Goal: Task Accomplishment & Management: Use online tool/utility

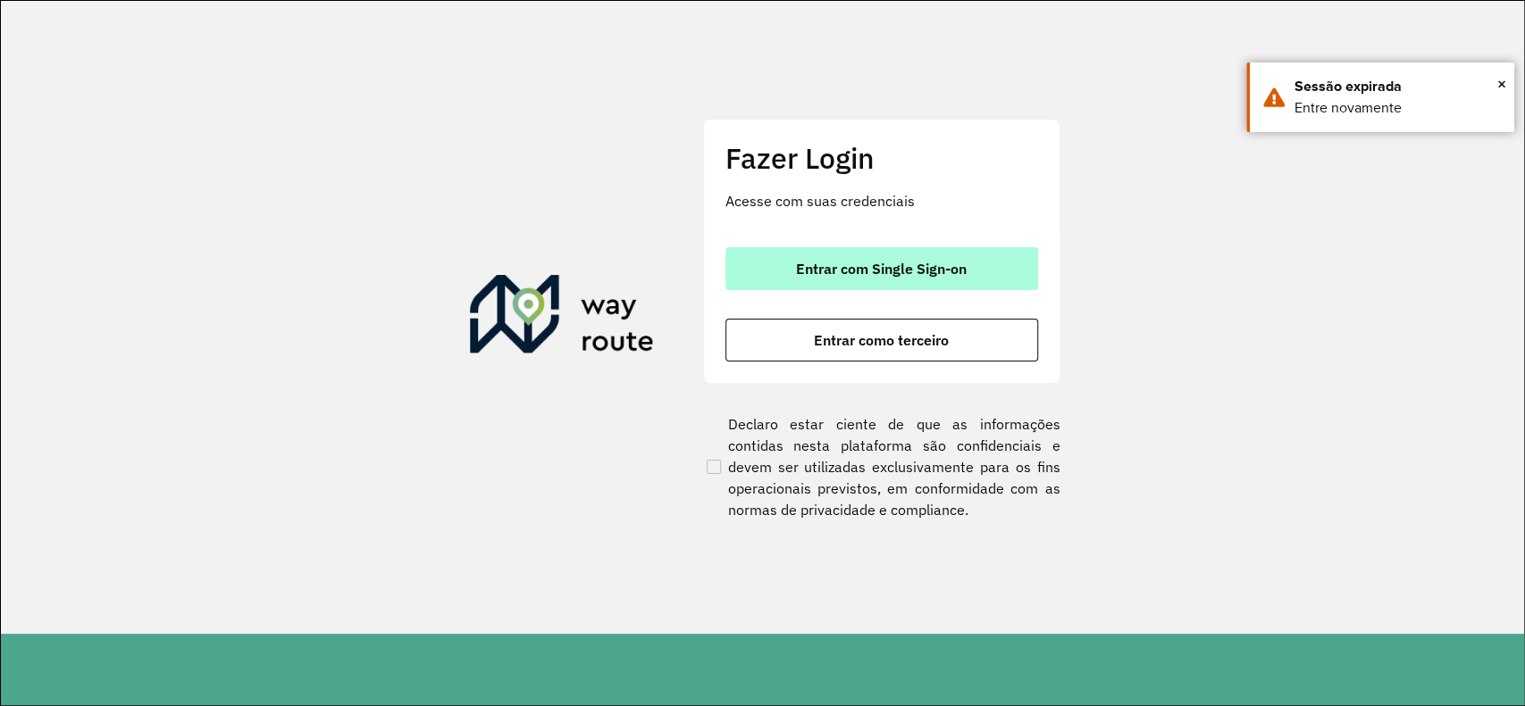
click at [965, 264] on span "Entrar com Single Sign-on" at bounding box center [881, 269] width 171 height 14
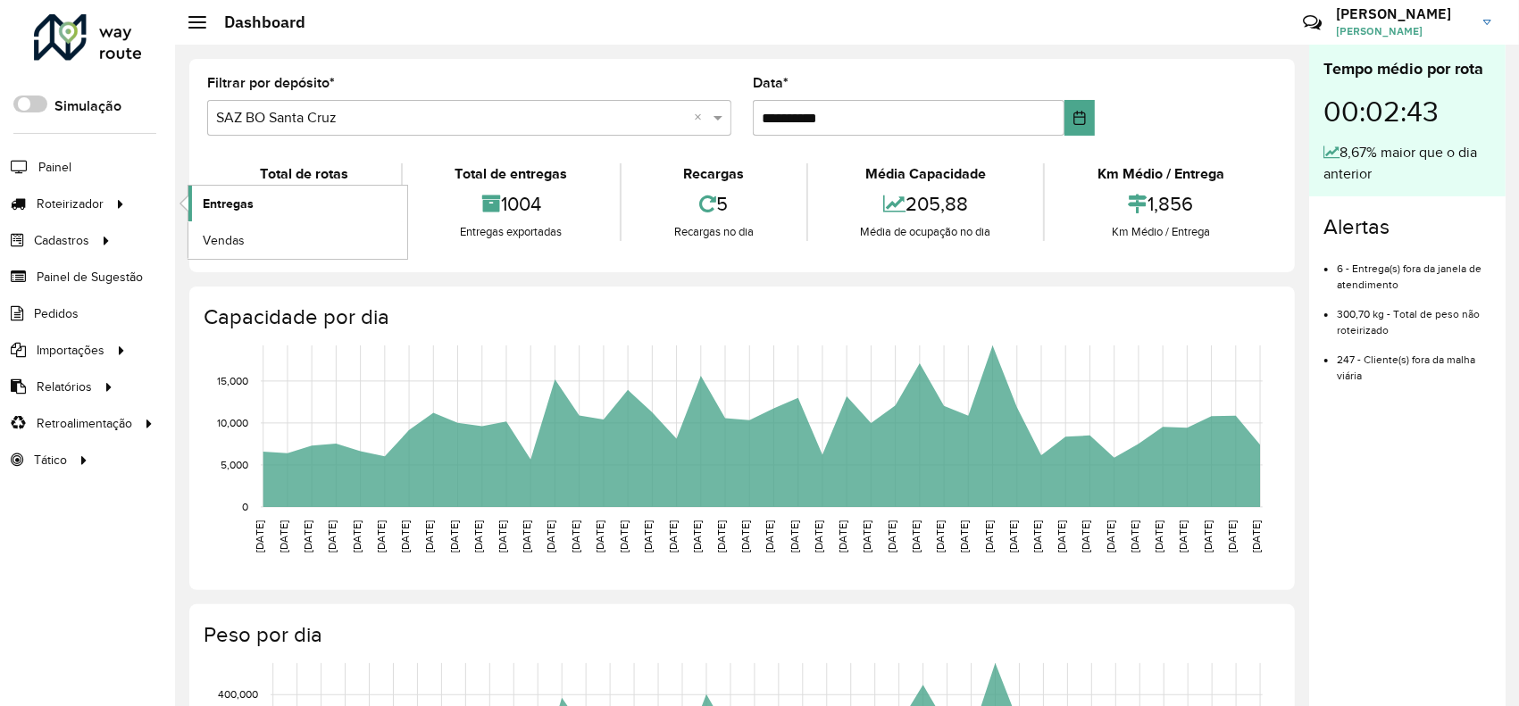
click at [265, 214] on link "Entregas" at bounding box center [297, 204] width 219 height 36
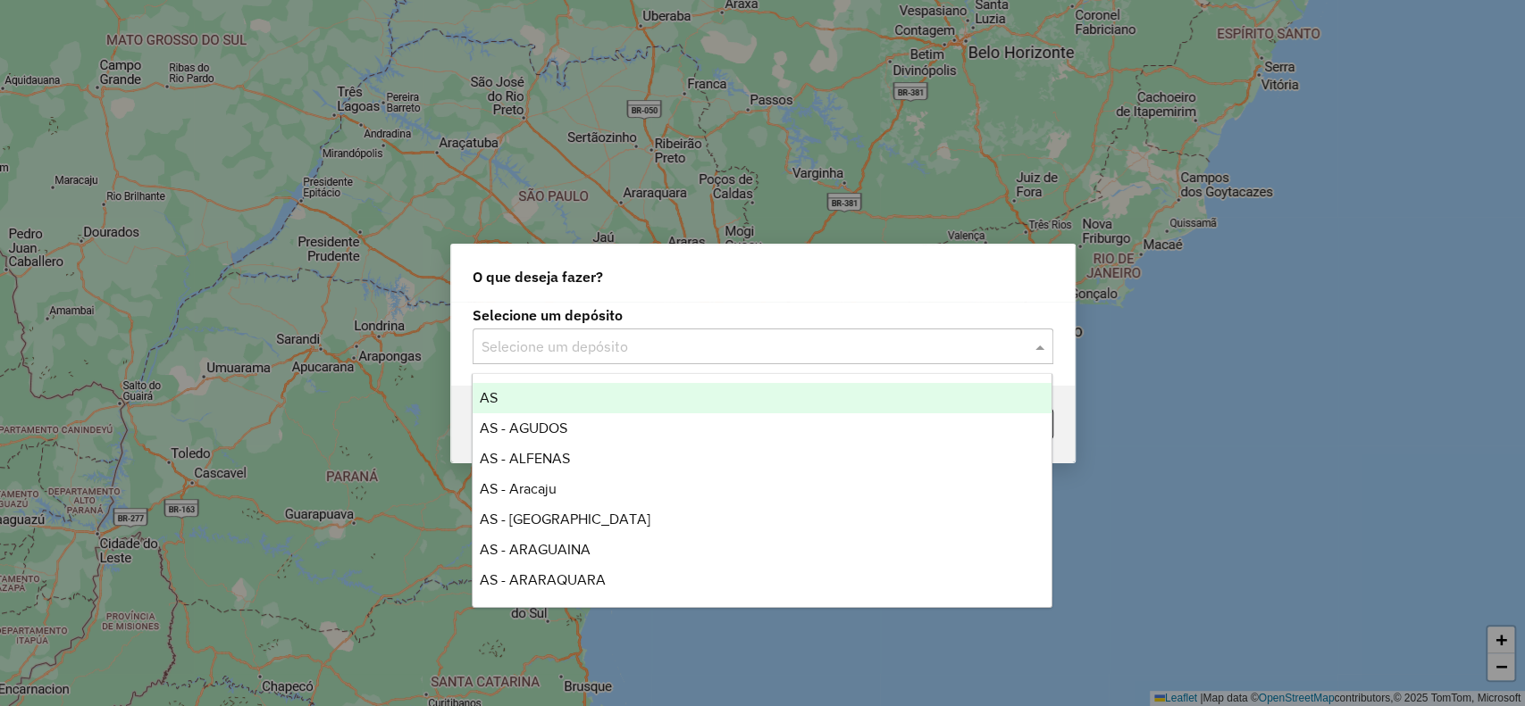
click at [701, 343] on input "text" at bounding box center [744, 347] width 527 height 21
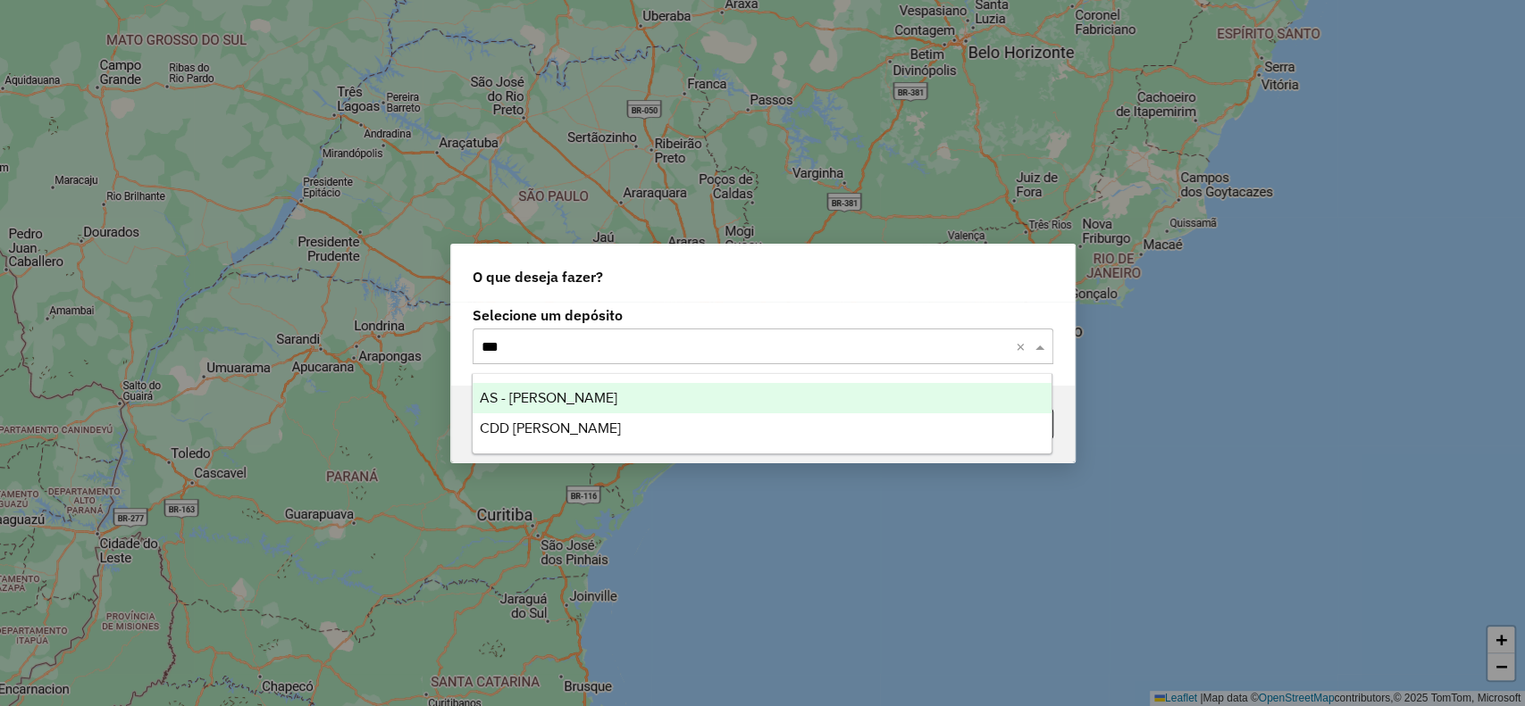
type input "****"
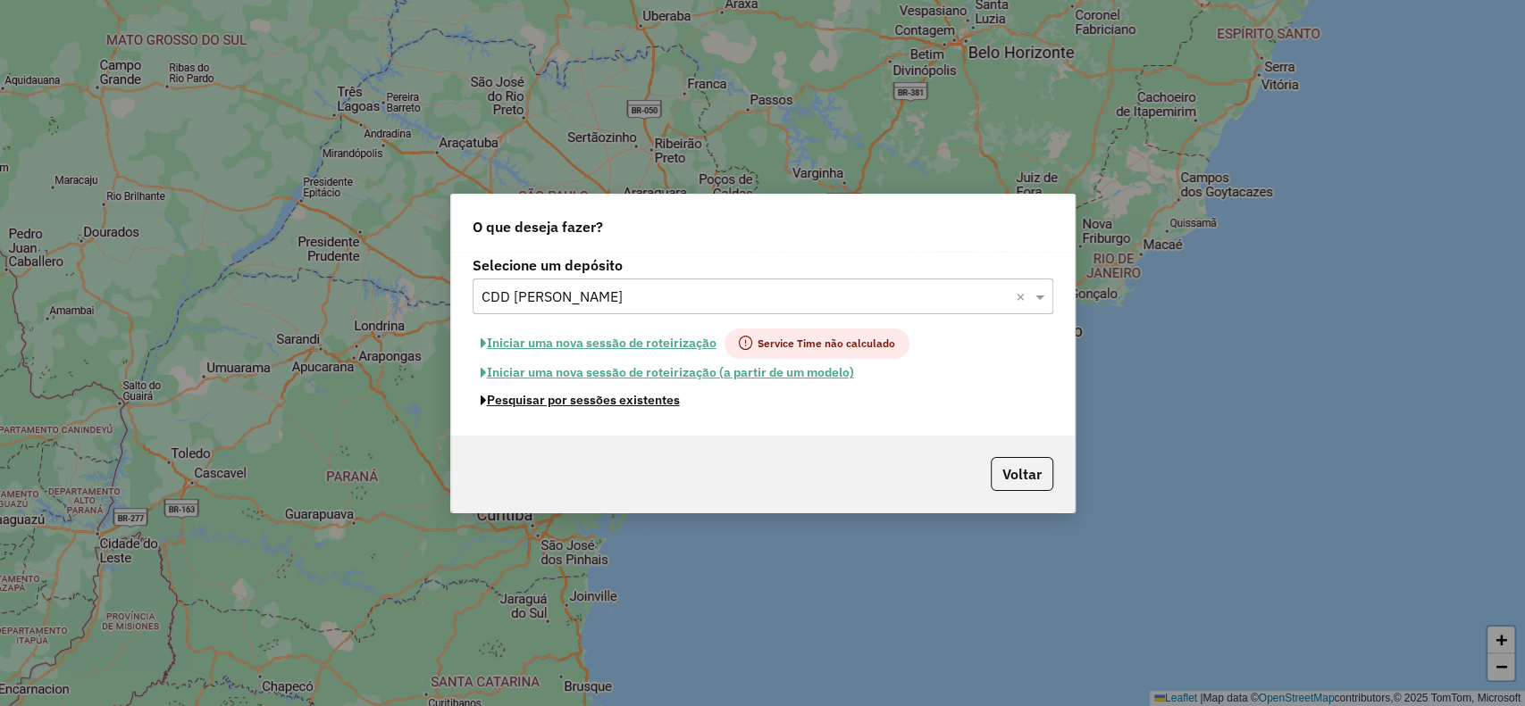
click at [644, 399] on button "Pesquisar por sessões existentes" at bounding box center [579, 401] width 215 height 28
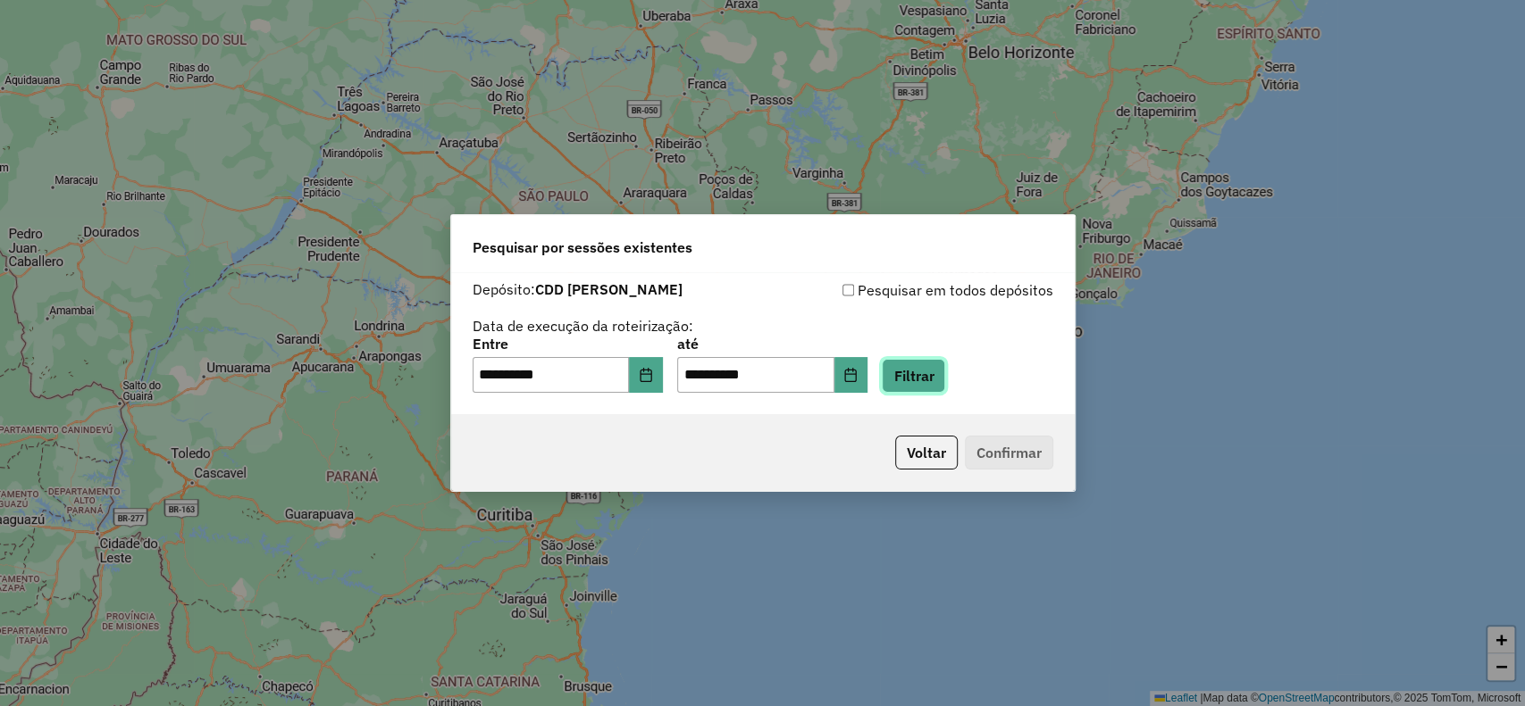
click at [925, 372] on button "Filtrar" at bounding box center [913, 376] width 63 height 34
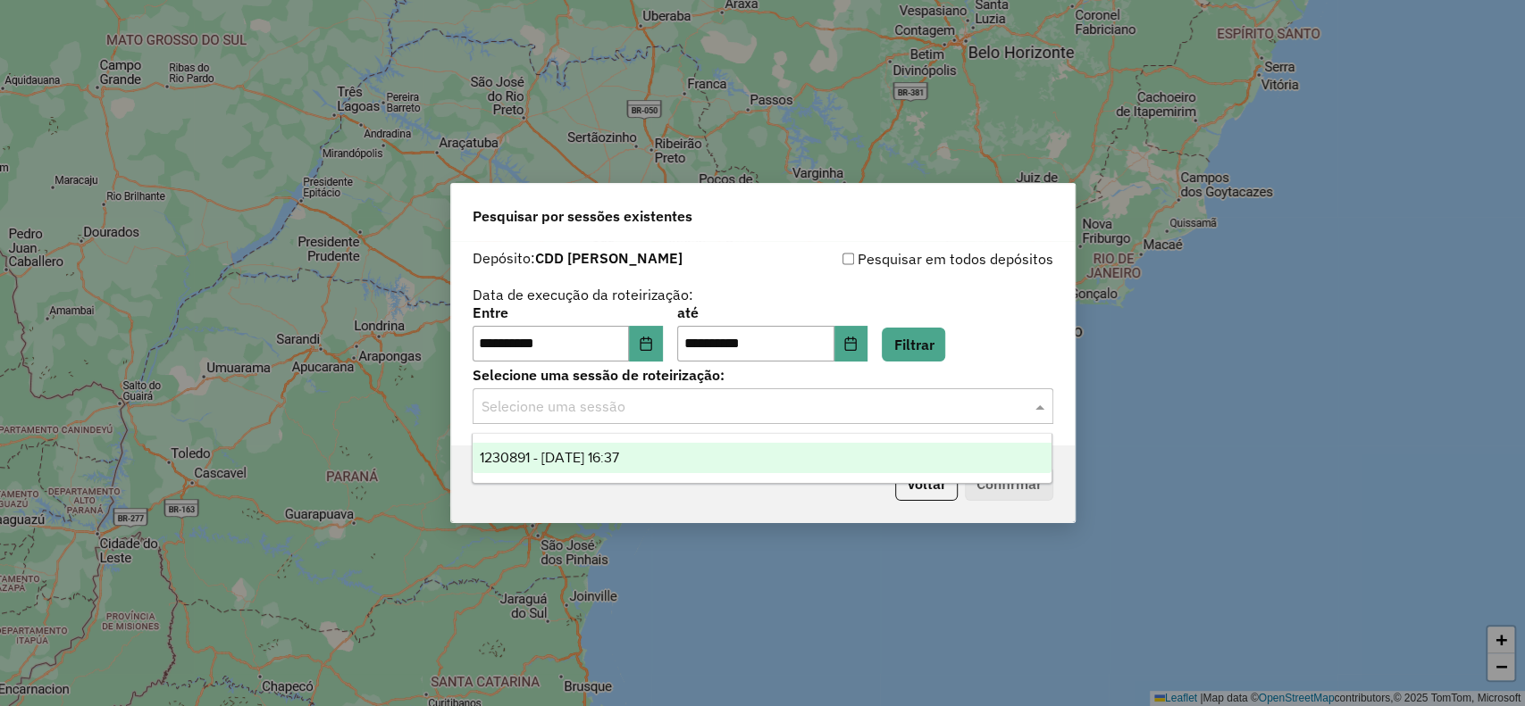
click at [677, 408] on input "text" at bounding box center [744, 407] width 527 height 21
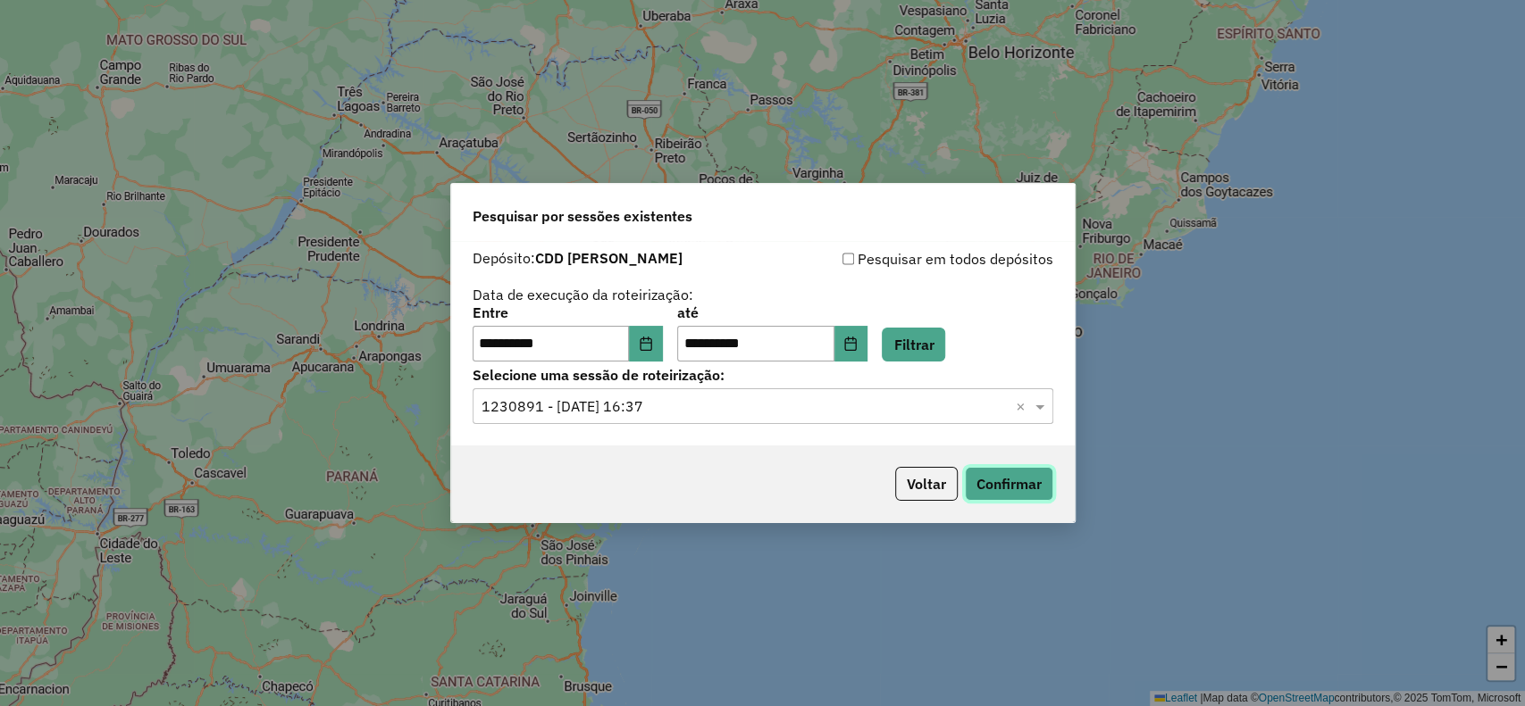
click at [1022, 498] on button "Confirmar" at bounding box center [1009, 484] width 88 height 34
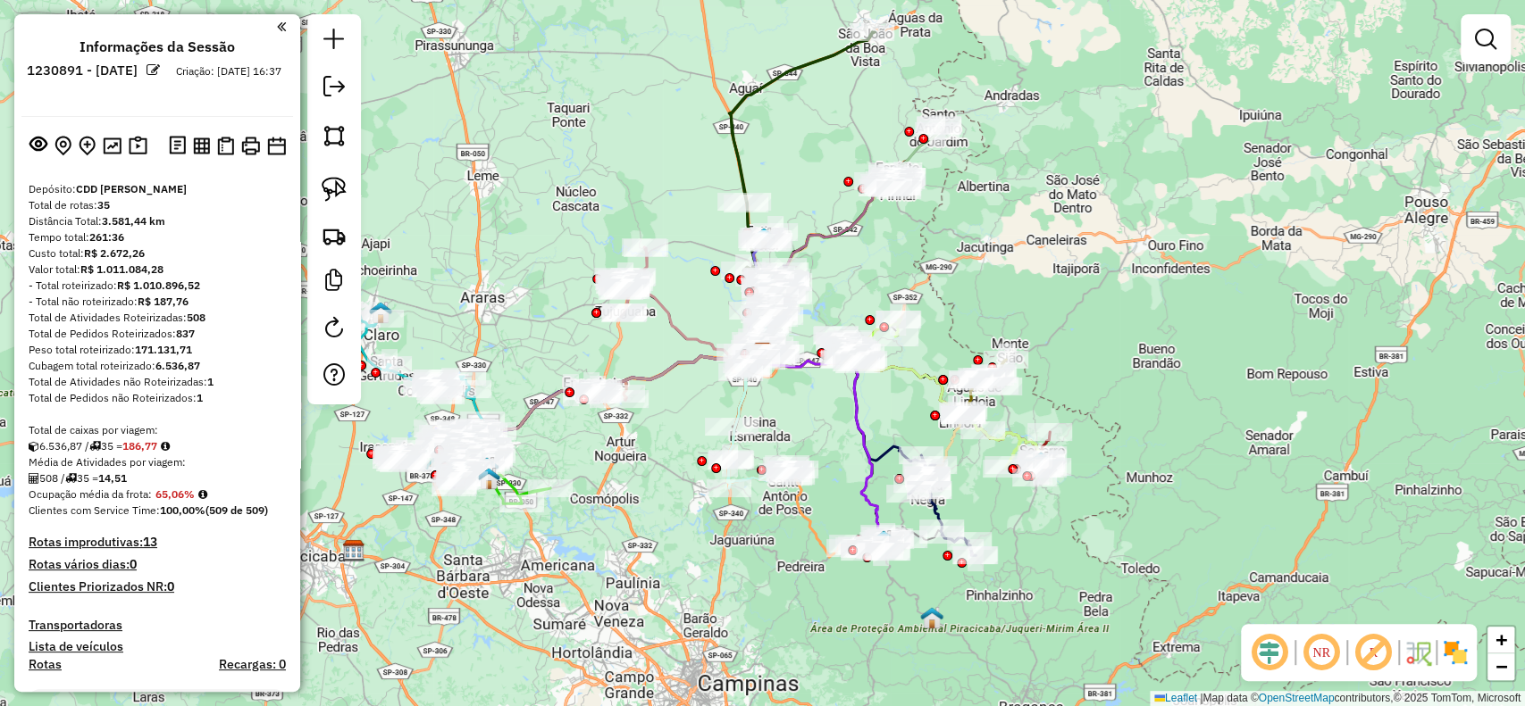
click at [865, 447] on icon at bounding box center [823, 447] width 126 height 186
select select "**********"
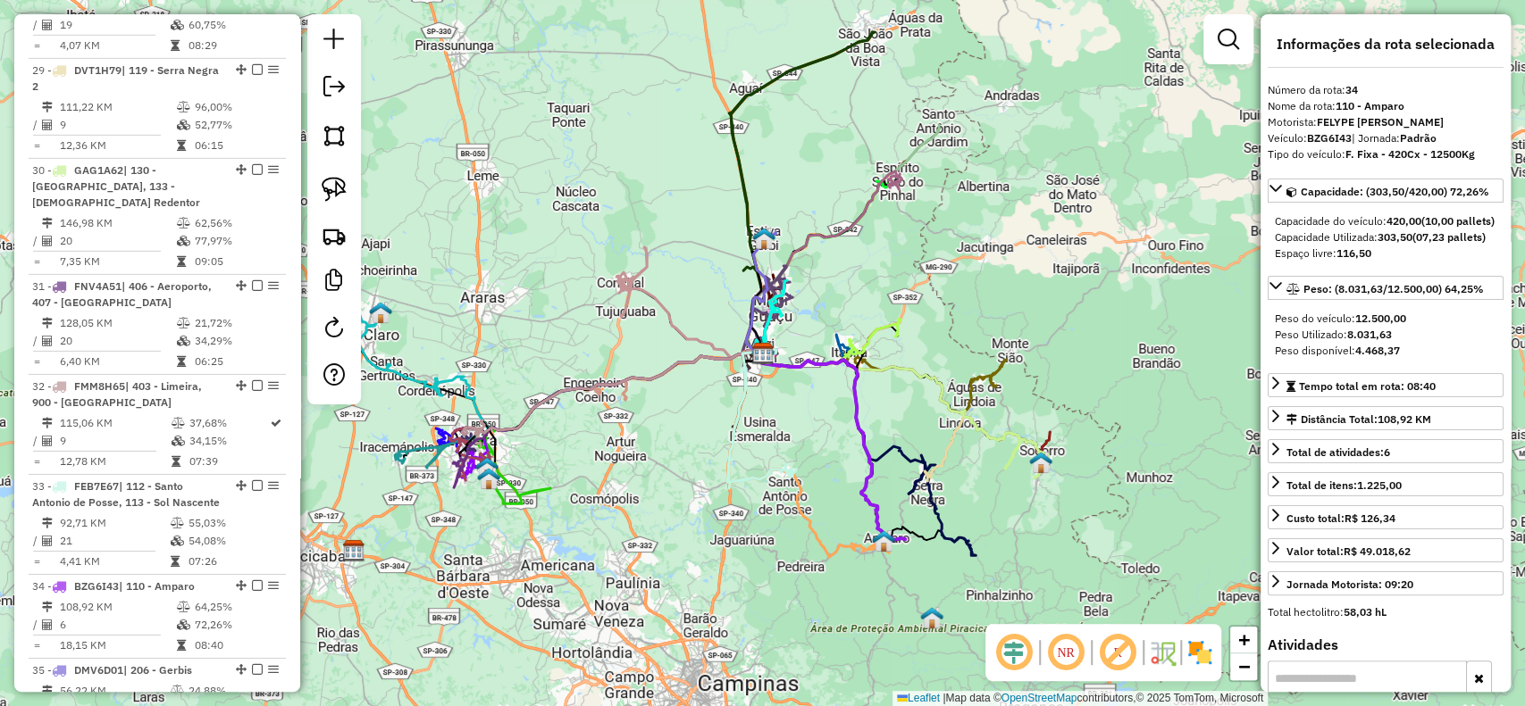
scroll to position [4243, 0]
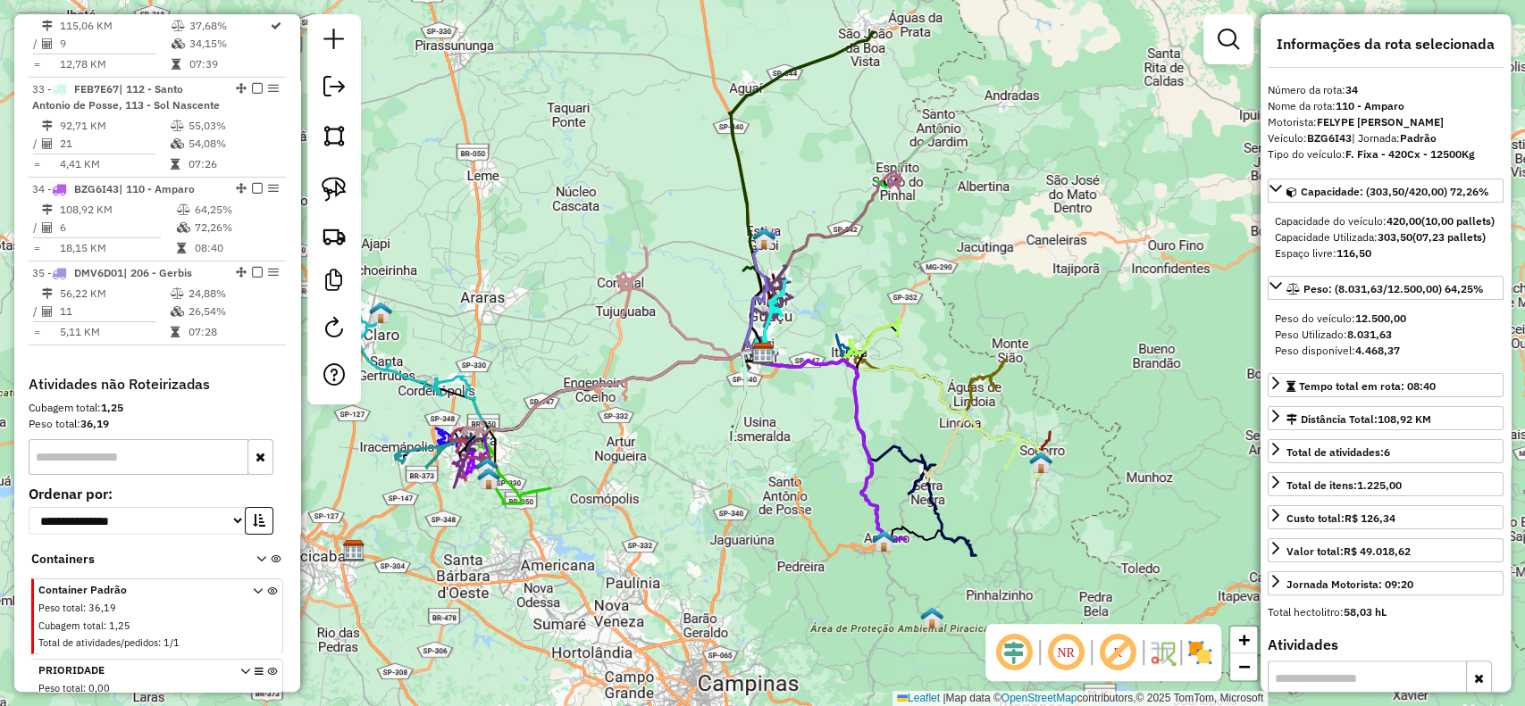
click at [872, 446] on icon at bounding box center [823, 447] width 126 height 186
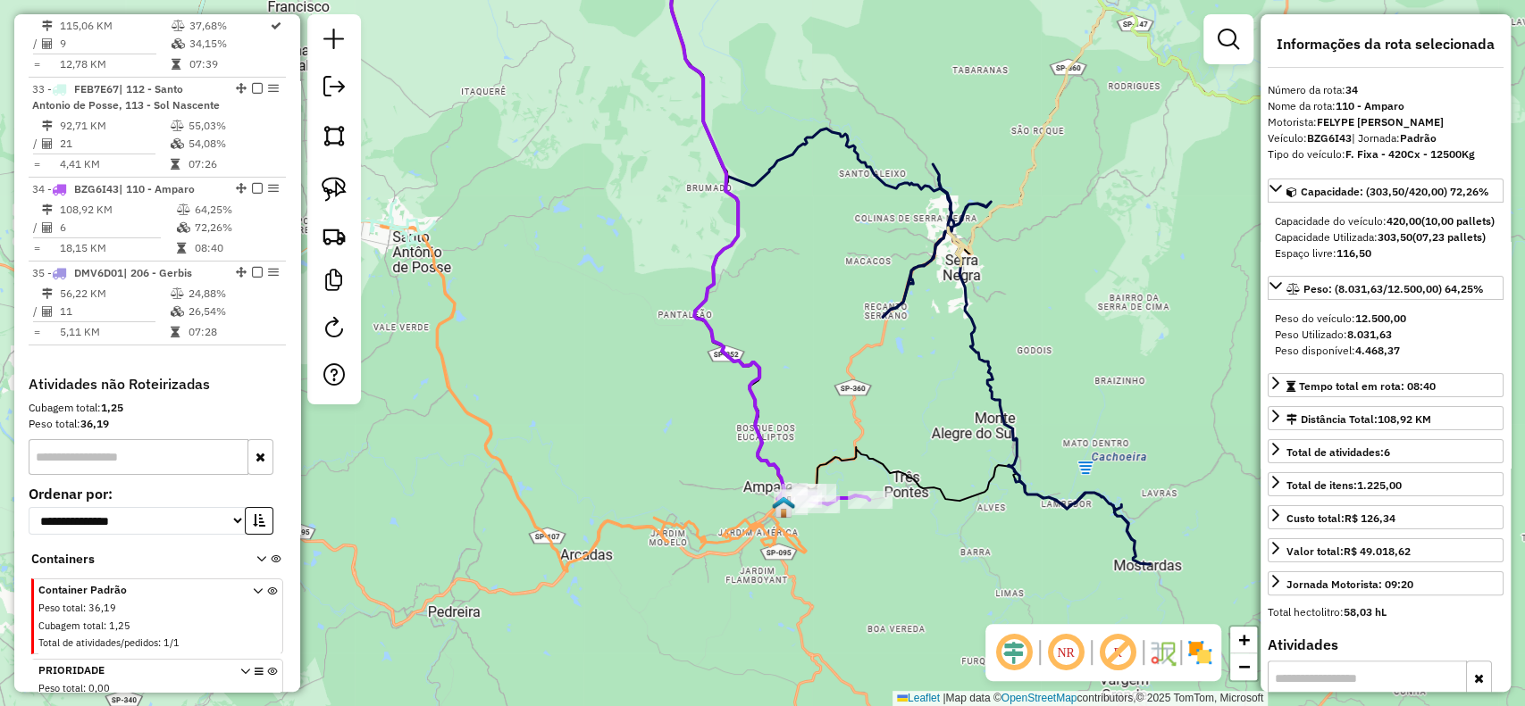
click at [1012, 647] on em at bounding box center [1013, 652] width 43 height 43
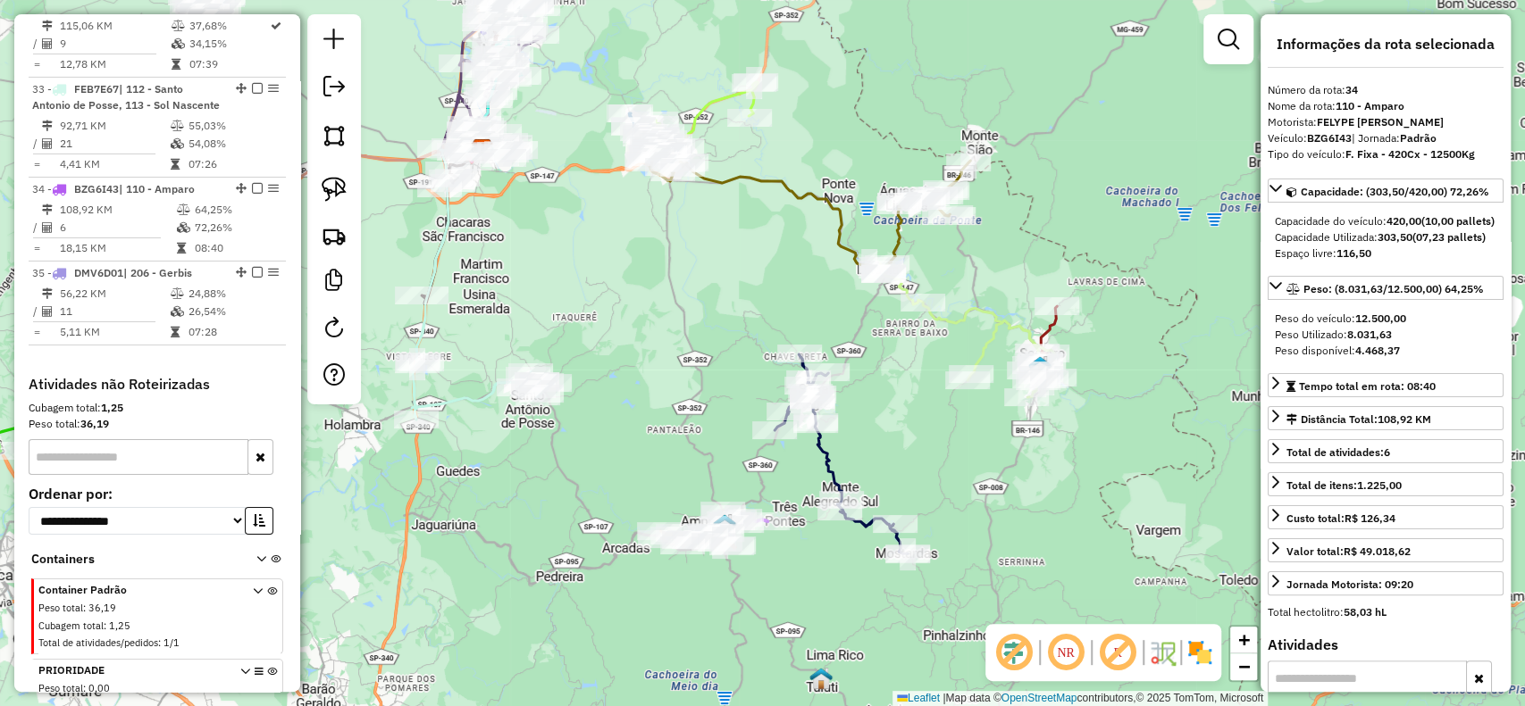
drag, startPoint x: 993, startPoint y: 463, endPoint x: 932, endPoint y: 481, distance: 64.2
click at [925, 486] on div "Janela de atendimento Grade de atendimento Capacidade Transportadoras Veículos …" at bounding box center [762, 353] width 1525 height 706
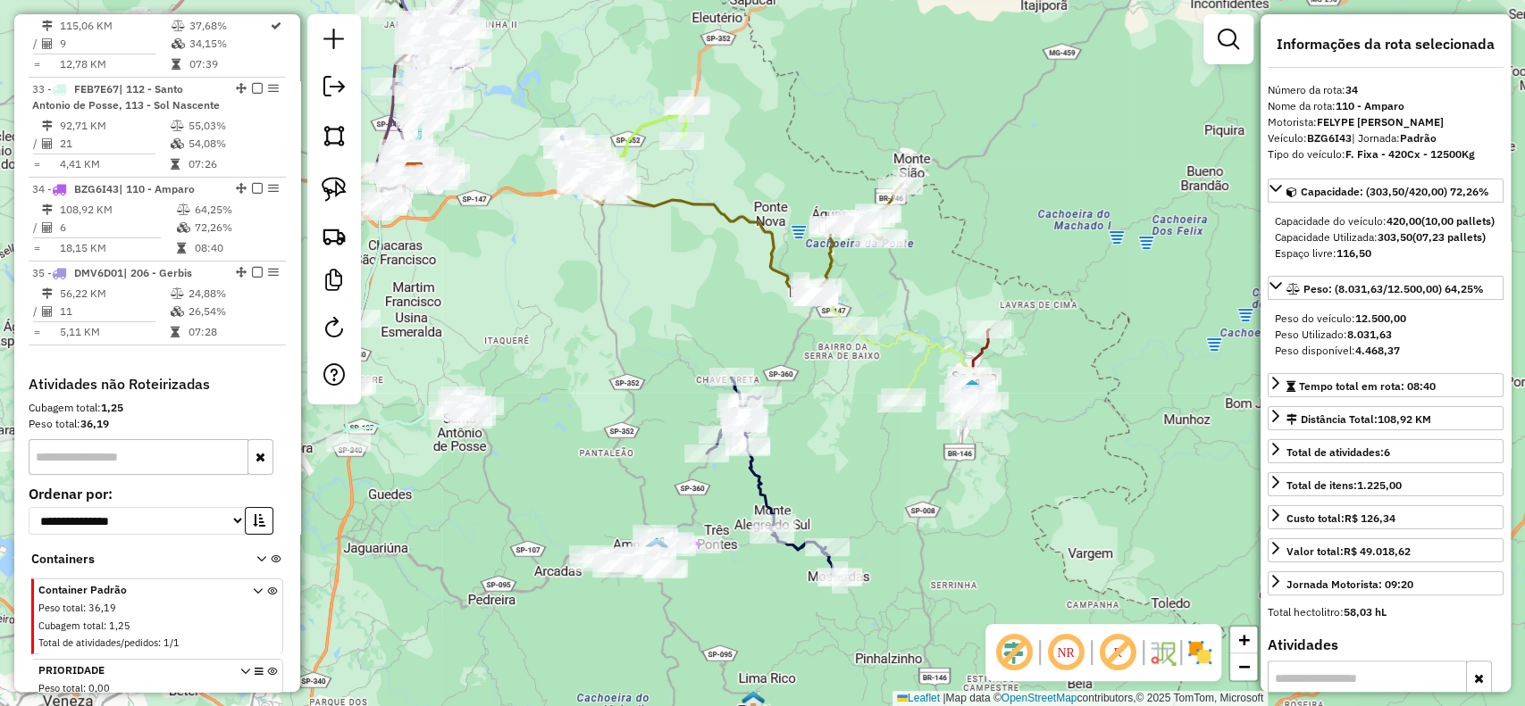
click at [924, 346] on icon at bounding box center [899, 354] width 174 height 133
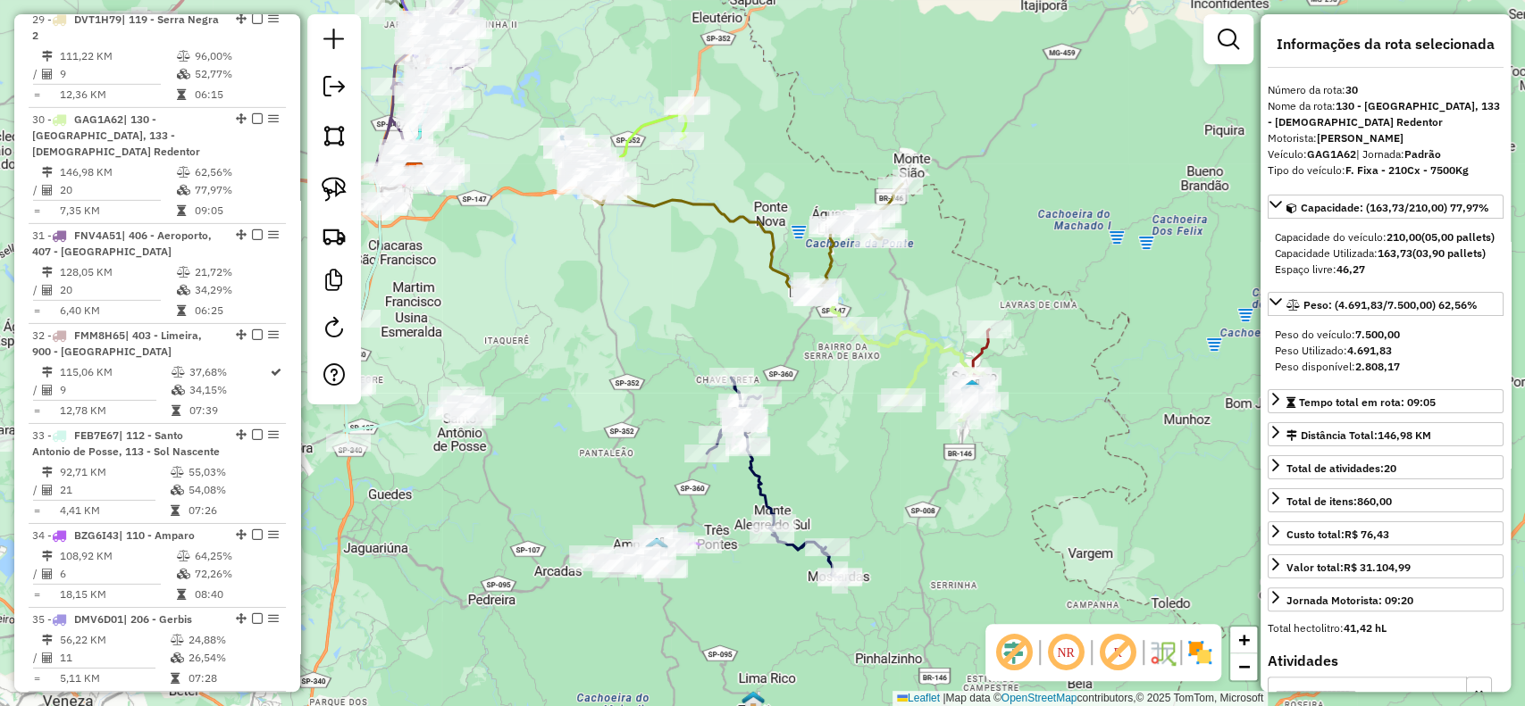
scroll to position [3858, 0]
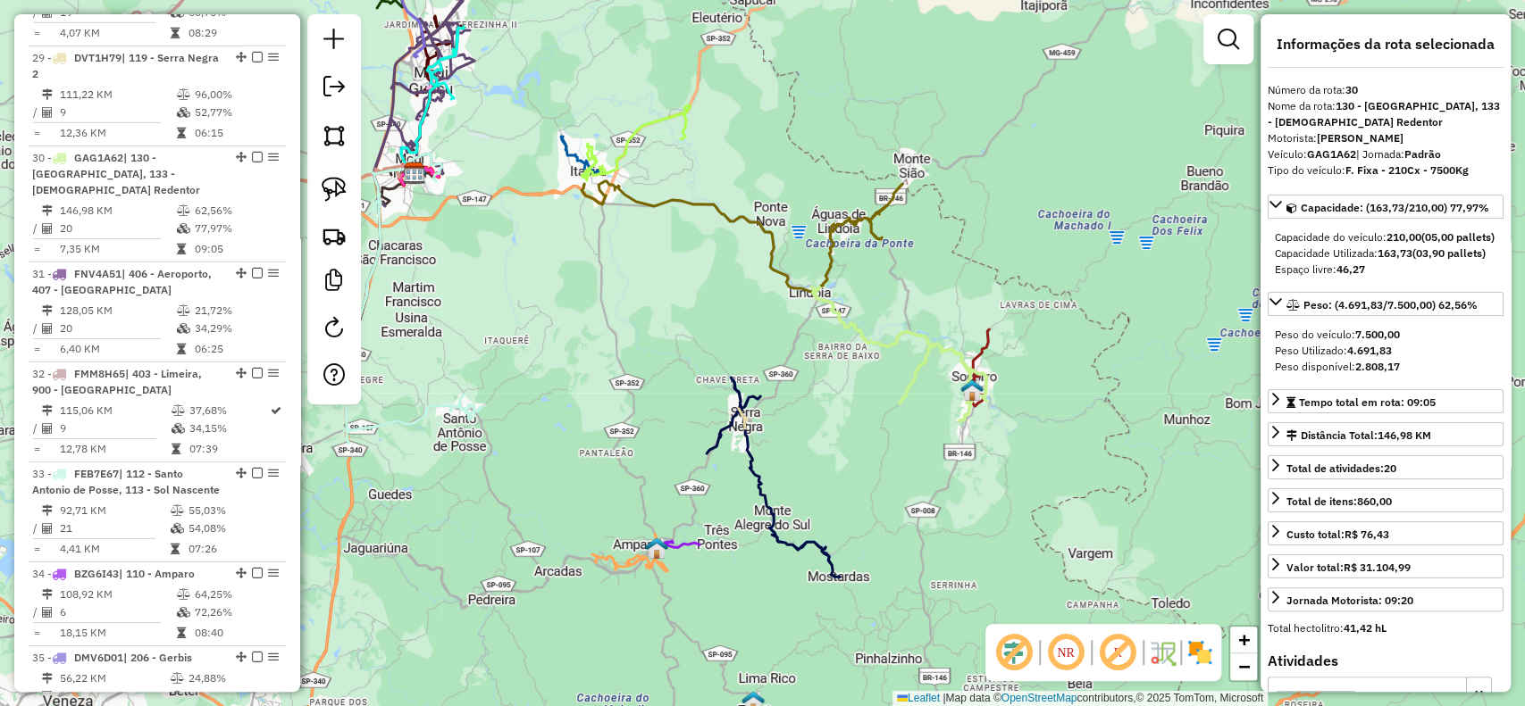
click at [924, 346] on icon at bounding box center [899, 354] width 174 height 133
click at [987, 336] on icon at bounding box center [977, 368] width 24 height 77
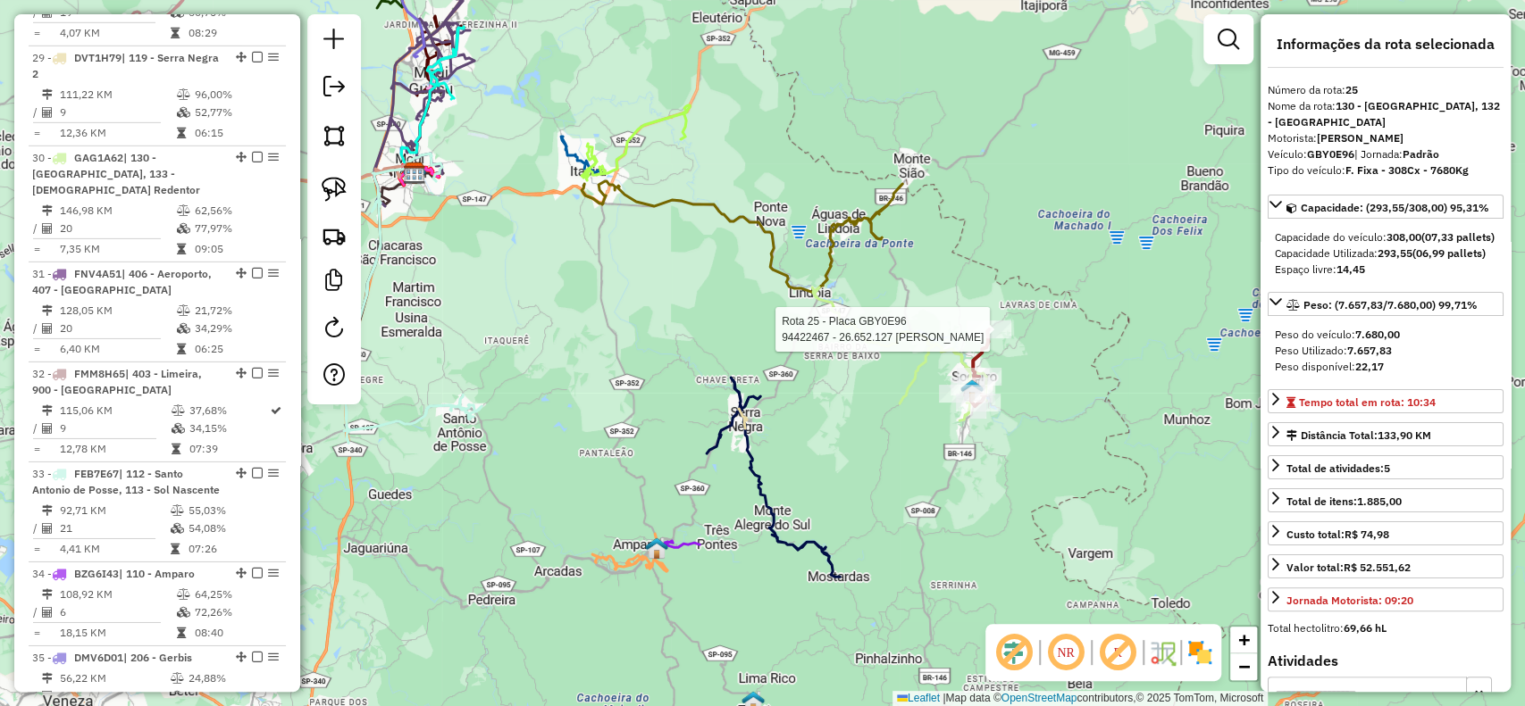
scroll to position [3294, 0]
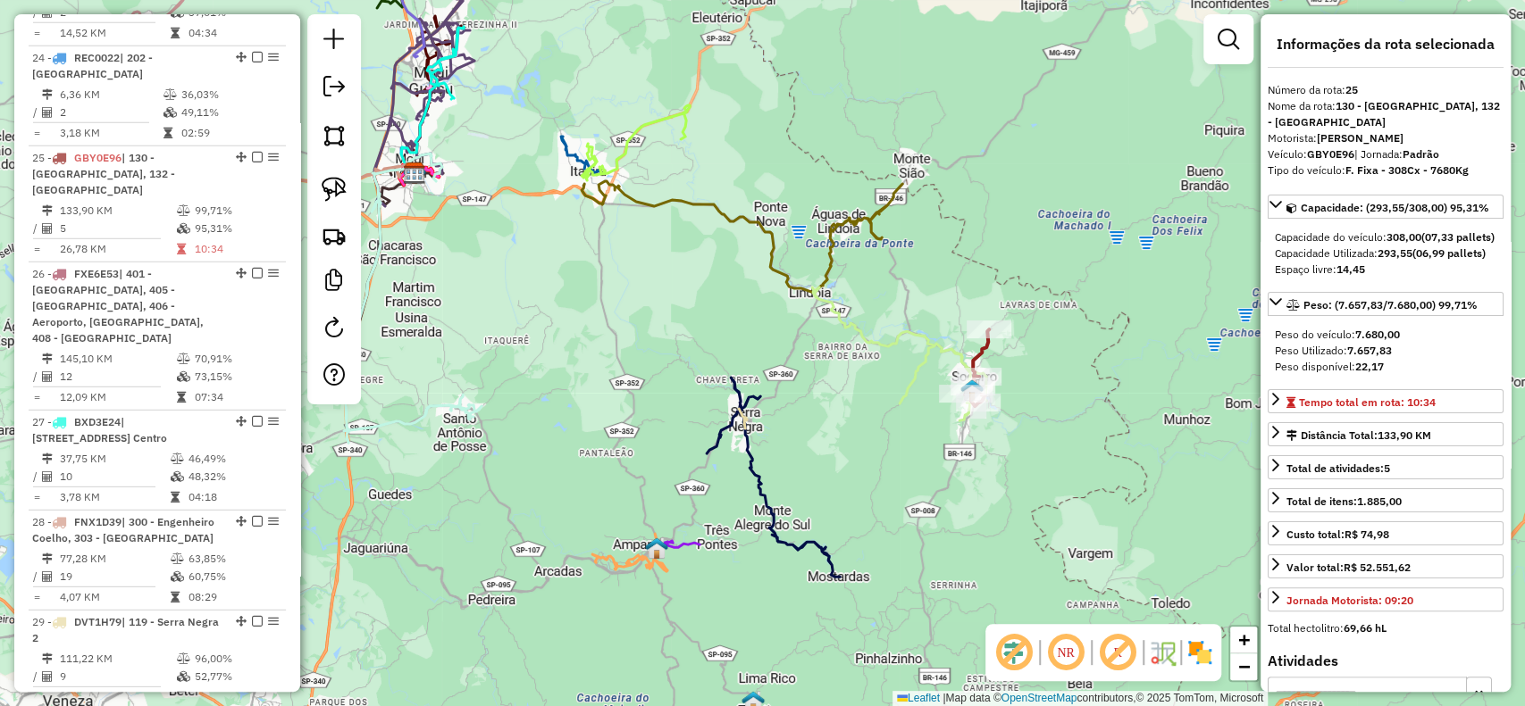
click at [868, 221] on icon at bounding box center [741, 237] width 321 height 112
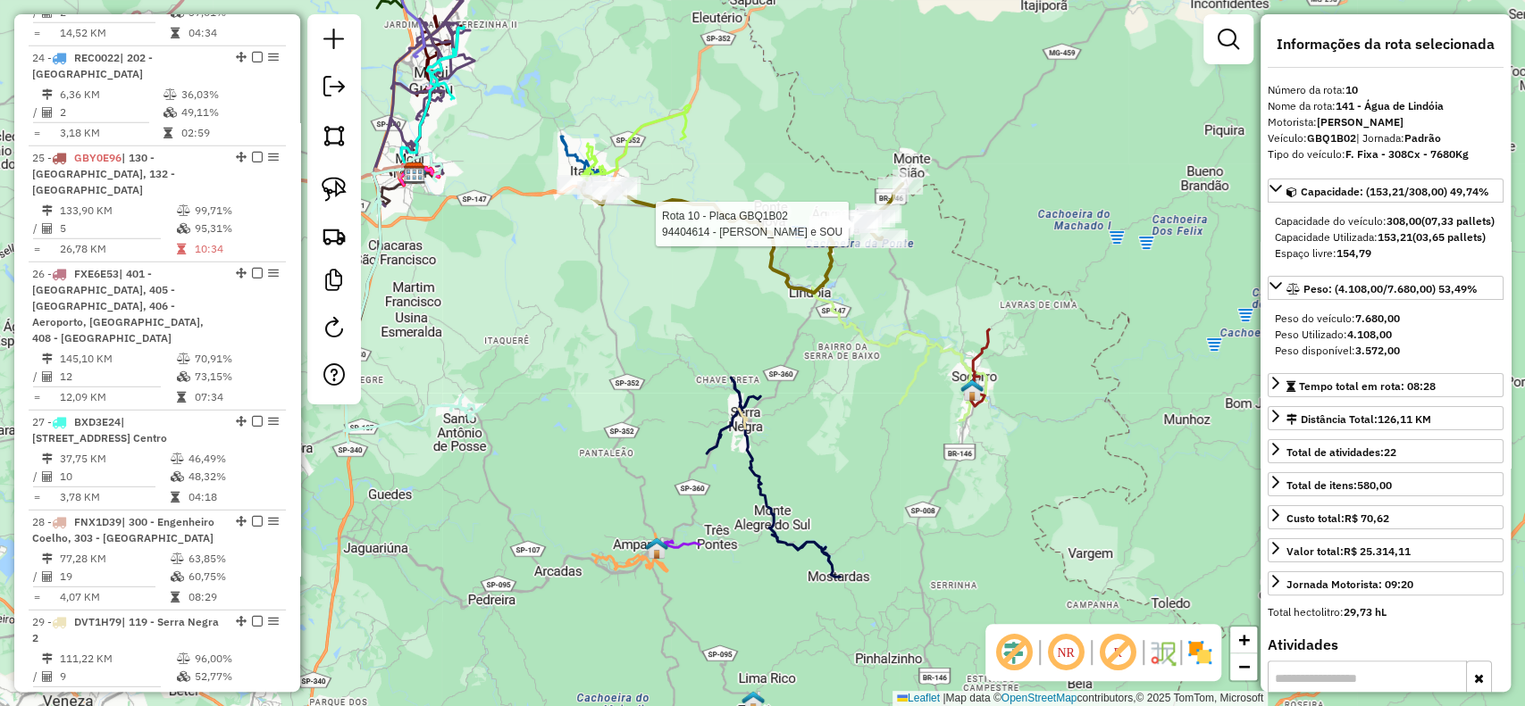
scroll to position [1683, 0]
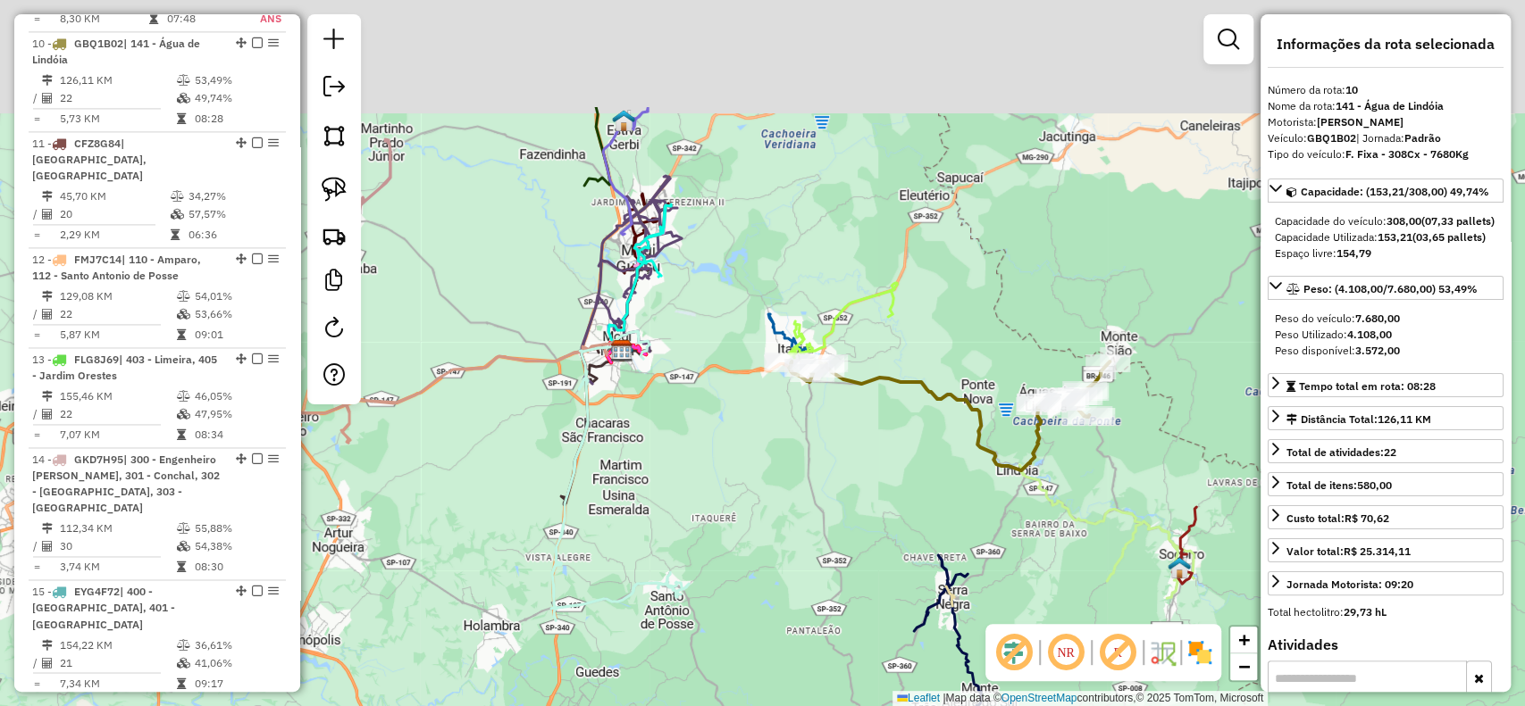
drag, startPoint x: 746, startPoint y: 365, endPoint x: 907, endPoint y: 508, distance: 215.1
click at [900, 507] on div "Janela de atendimento Grade de atendimento Capacidade Transportadoras Veículos …" at bounding box center [762, 353] width 1525 height 706
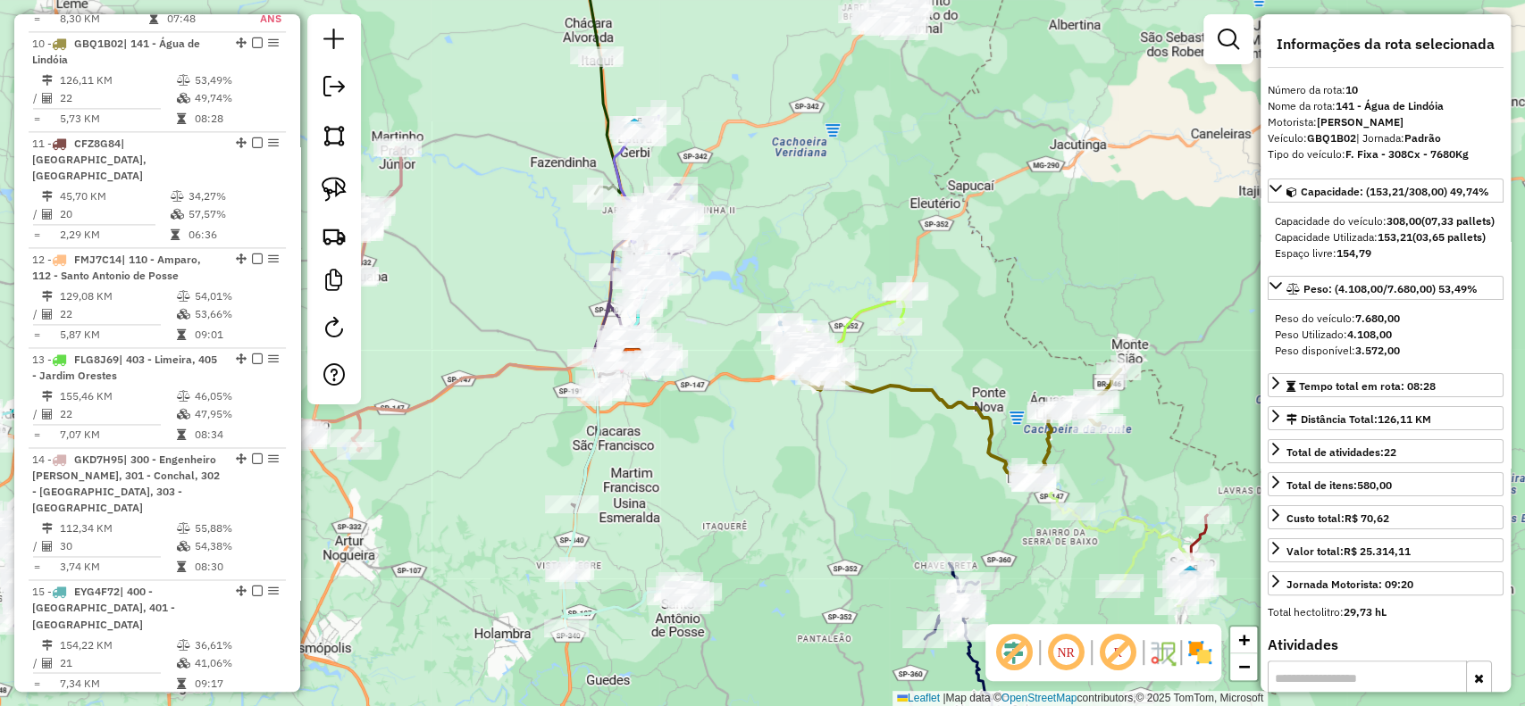
click at [856, 322] on icon at bounding box center [853, 328] width 108 height 75
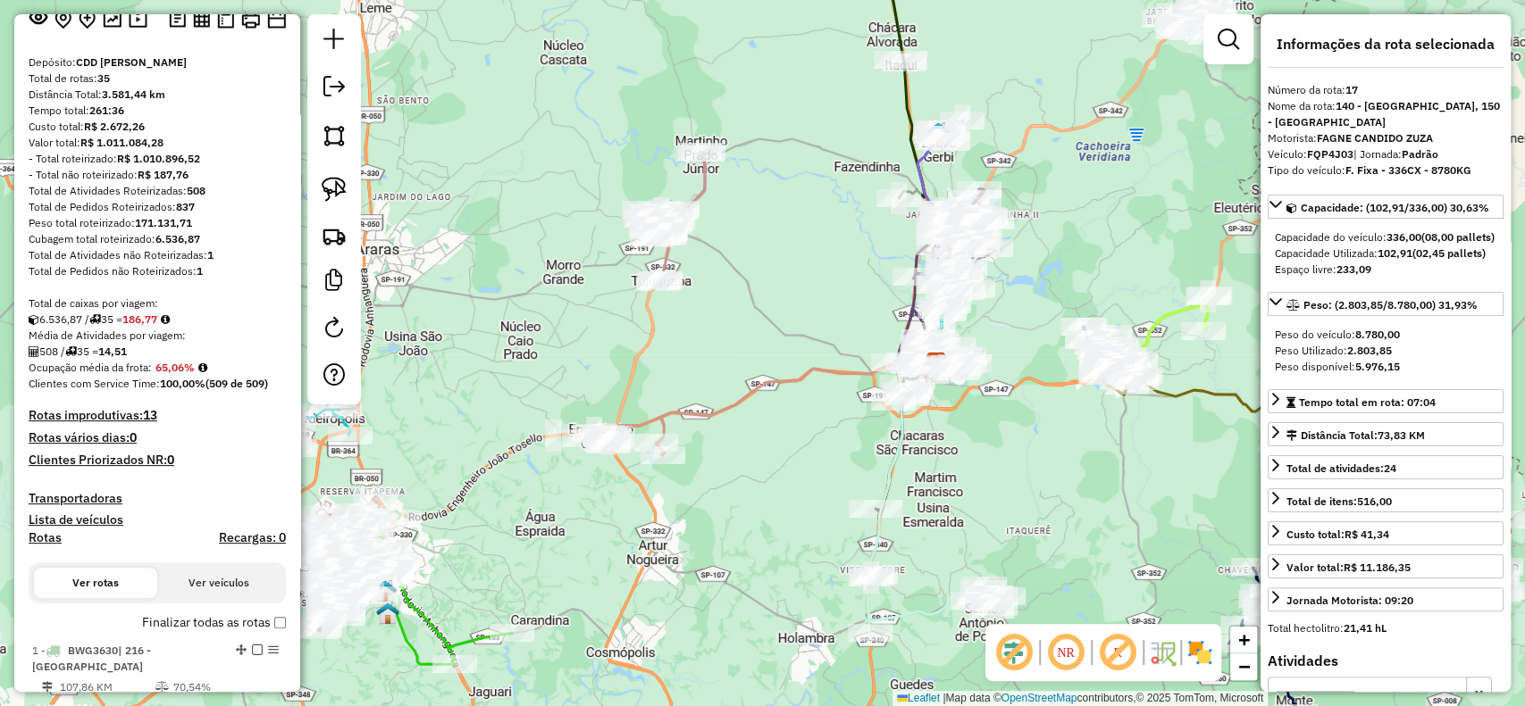
scroll to position [0, 0]
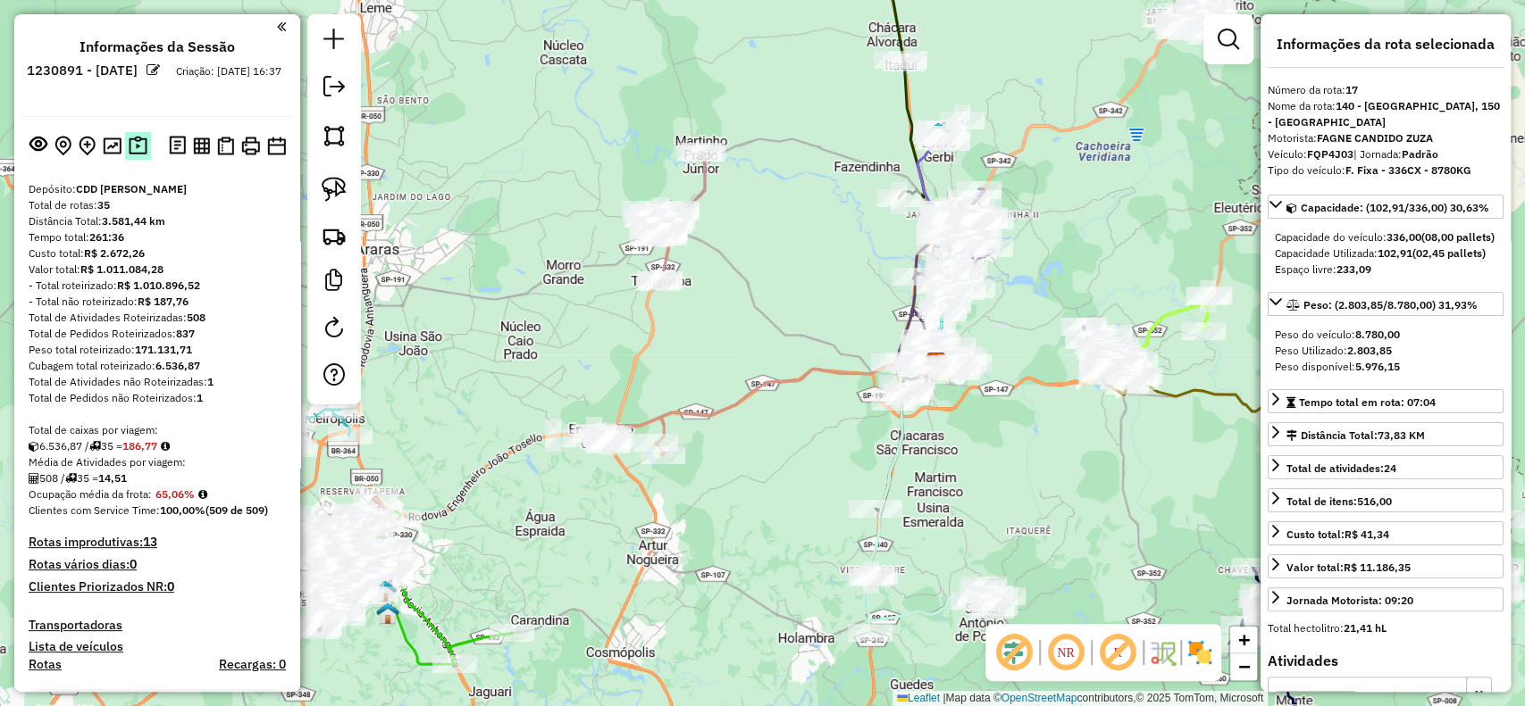
click at [129, 151] on img at bounding box center [138, 146] width 19 height 21
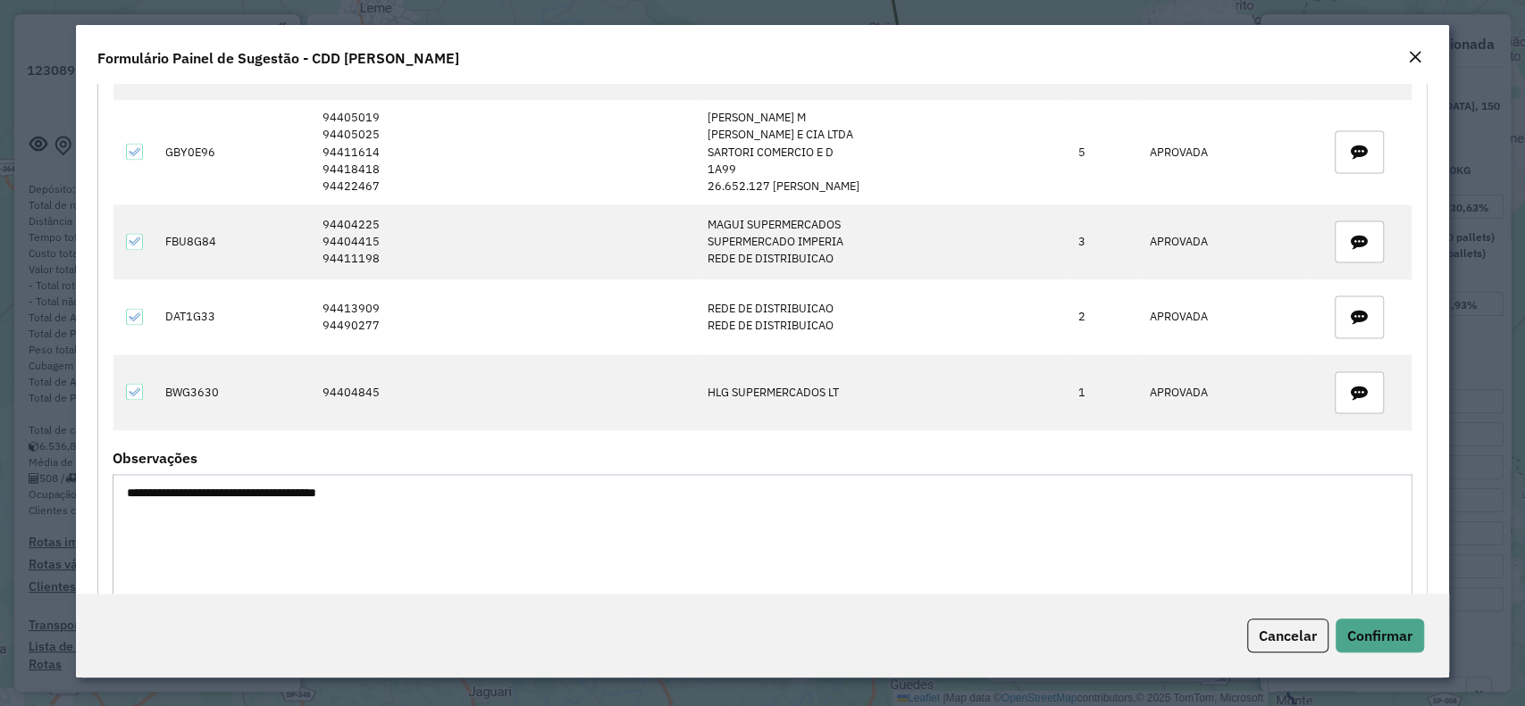
scroll to position [1808, 0]
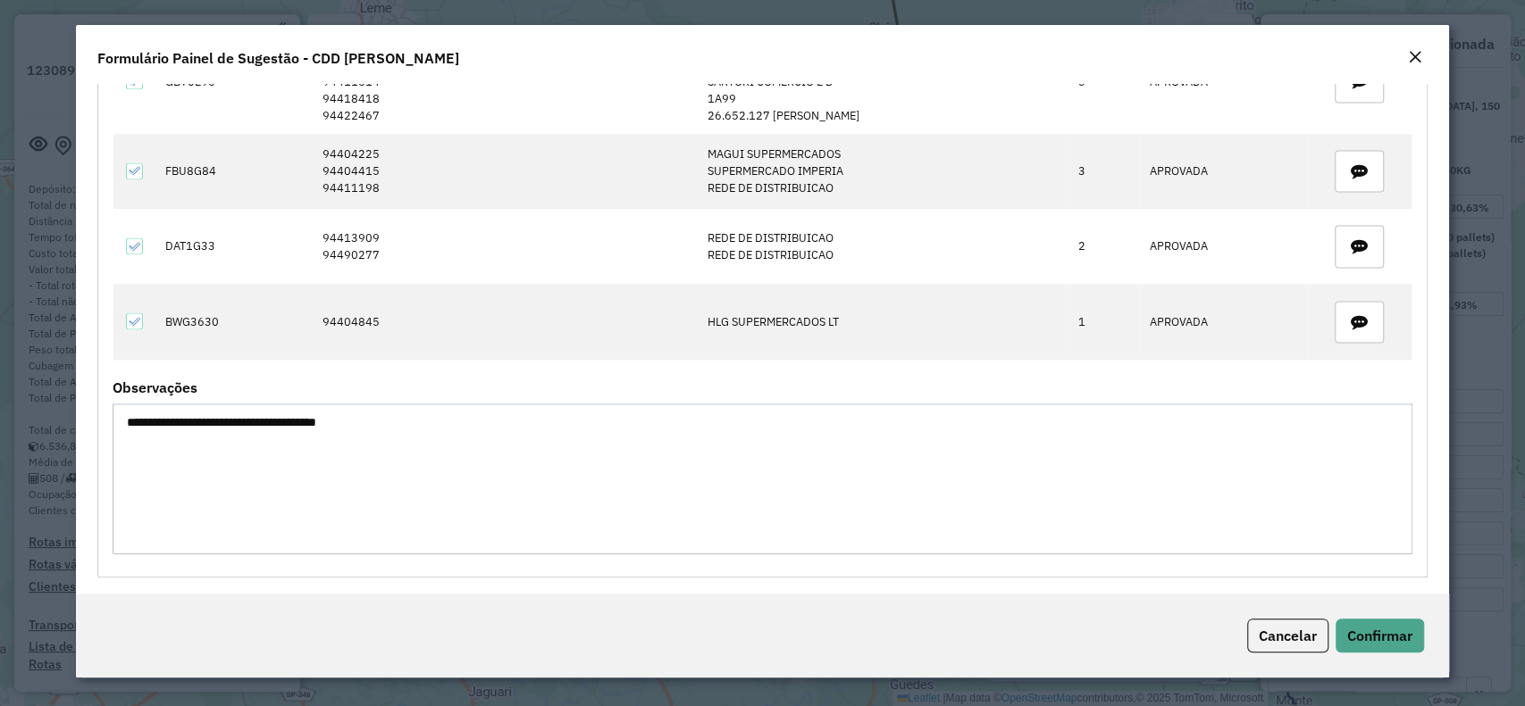
drag, startPoint x: 179, startPoint y: 417, endPoint x: 150, endPoint y: 418, distance: 28.6
click at [150, 418] on textarea "**********" at bounding box center [762, 479] width 1299 height 151
drag, startPoint x: 180, startPoint y: 418, endPoint x: 154, endPoint y: 421, distance: 26.0
click at [154, 421] on textarea "**********" at bounding box center [762, 479] width 1299 height 151
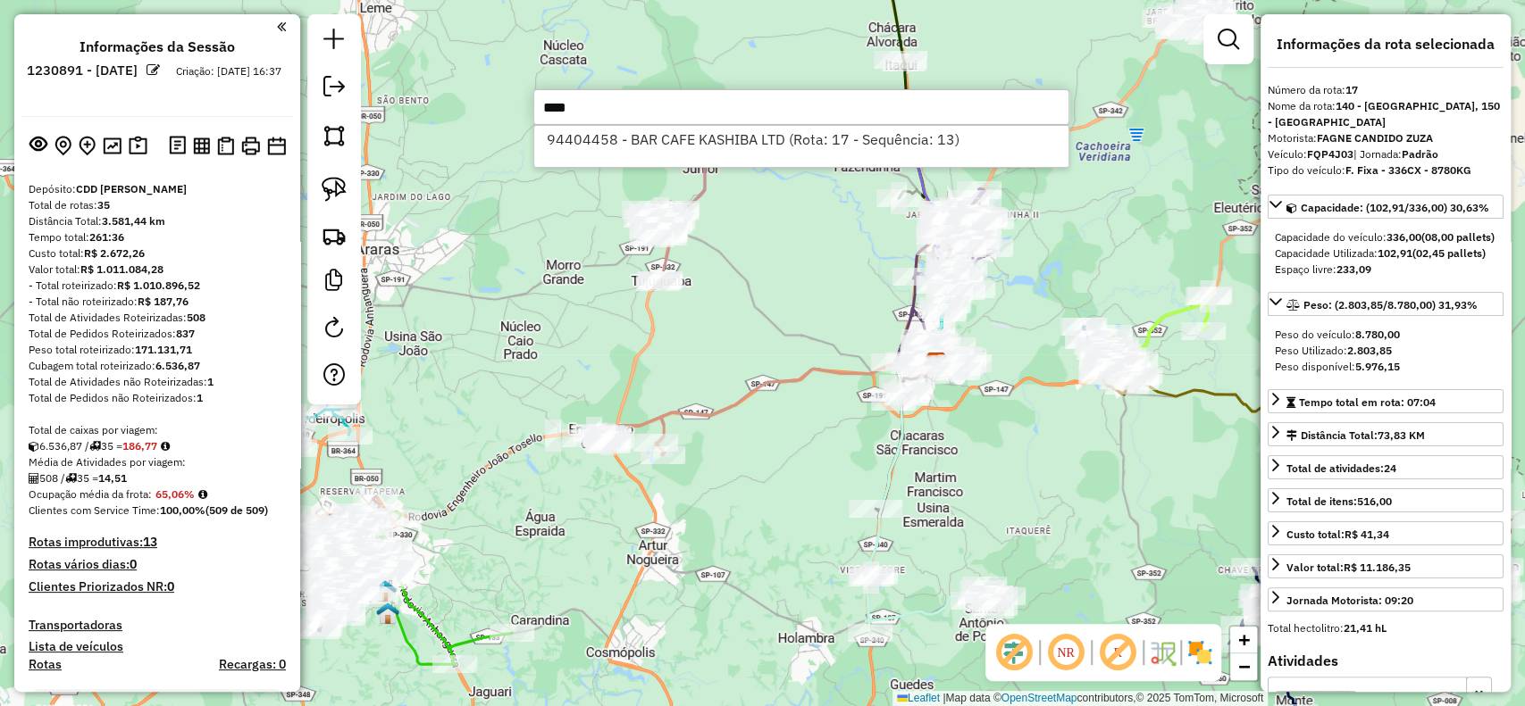
type input "****"
click at [138, 144] on img at bounding box center [138, 146] width 19 height 21
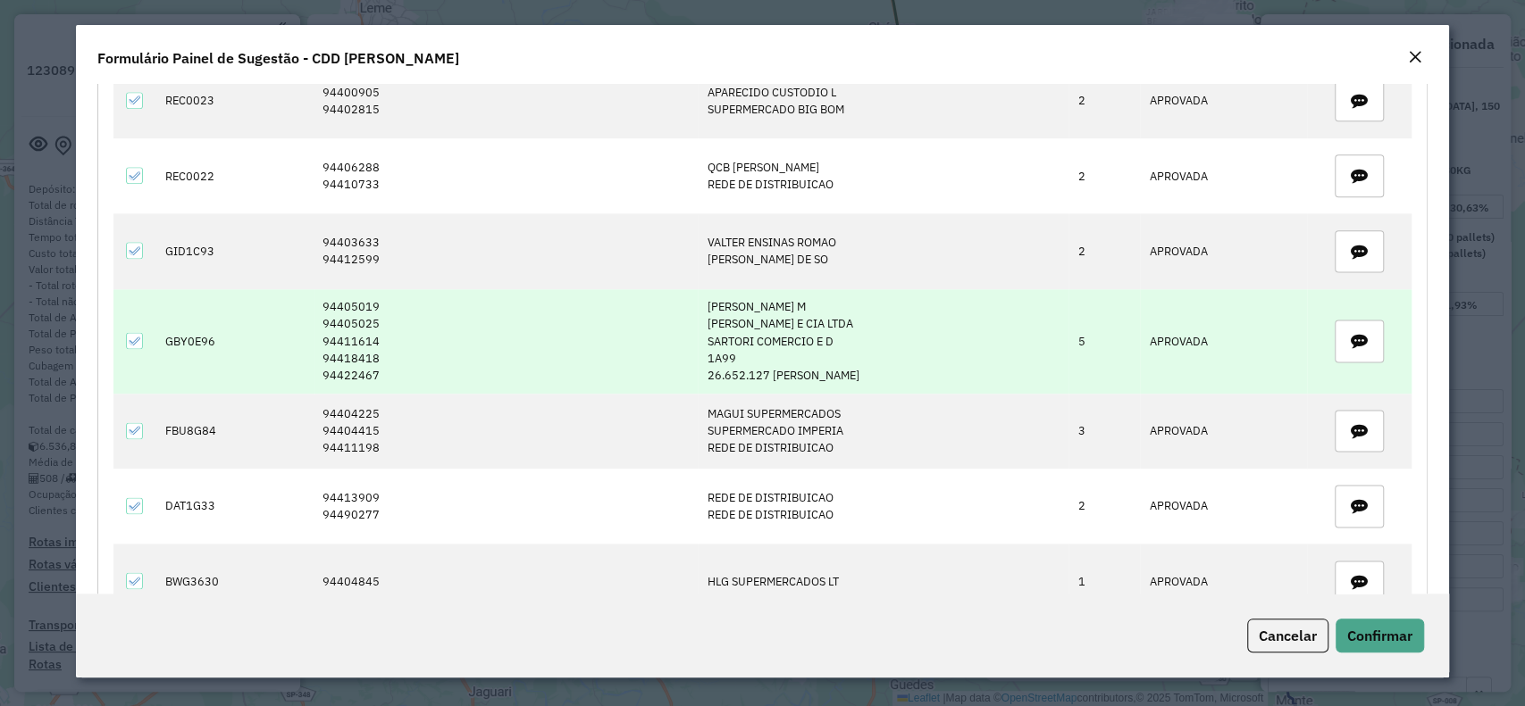
scroll to position [1786, 0]
